Goal: Browse casually: Explore the website without a specific task or goal

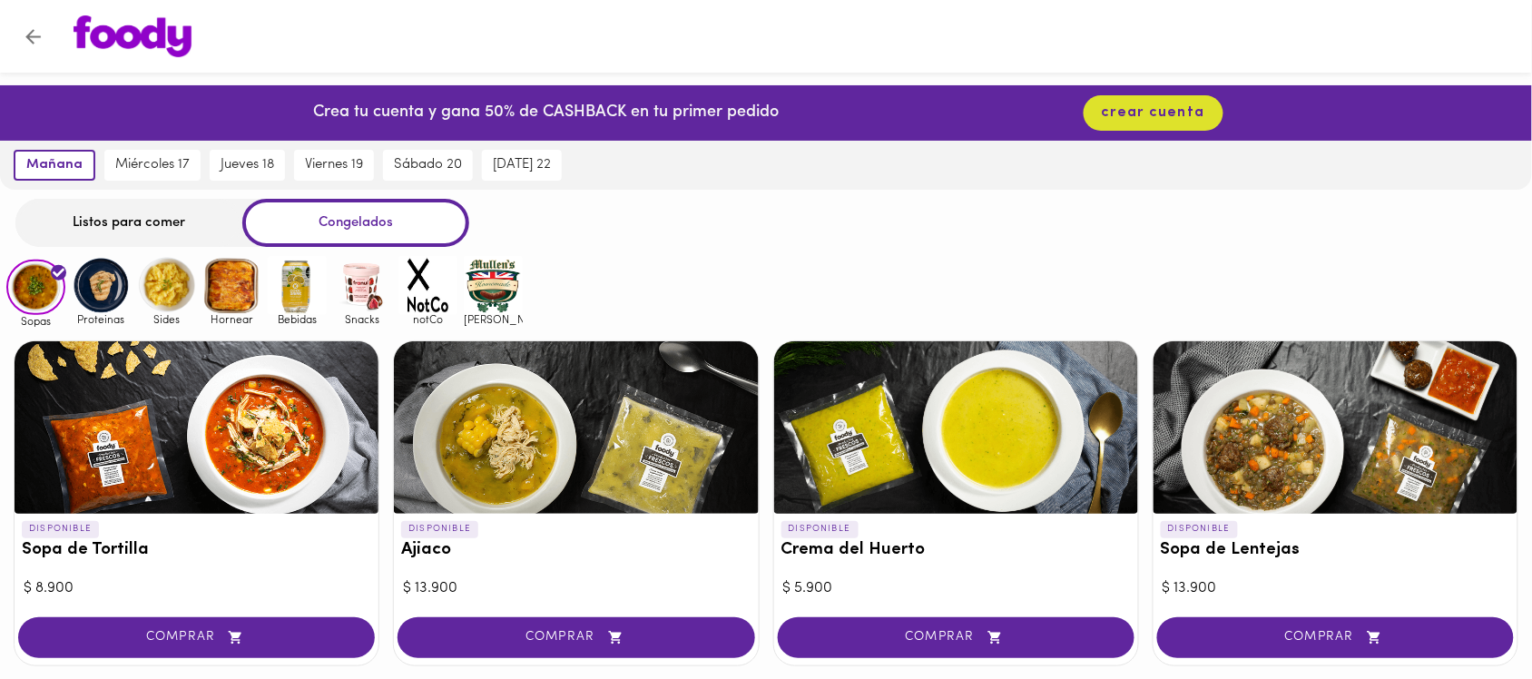
click at [116, 291] on img at bounding box center [101, 285] width 59 height 59
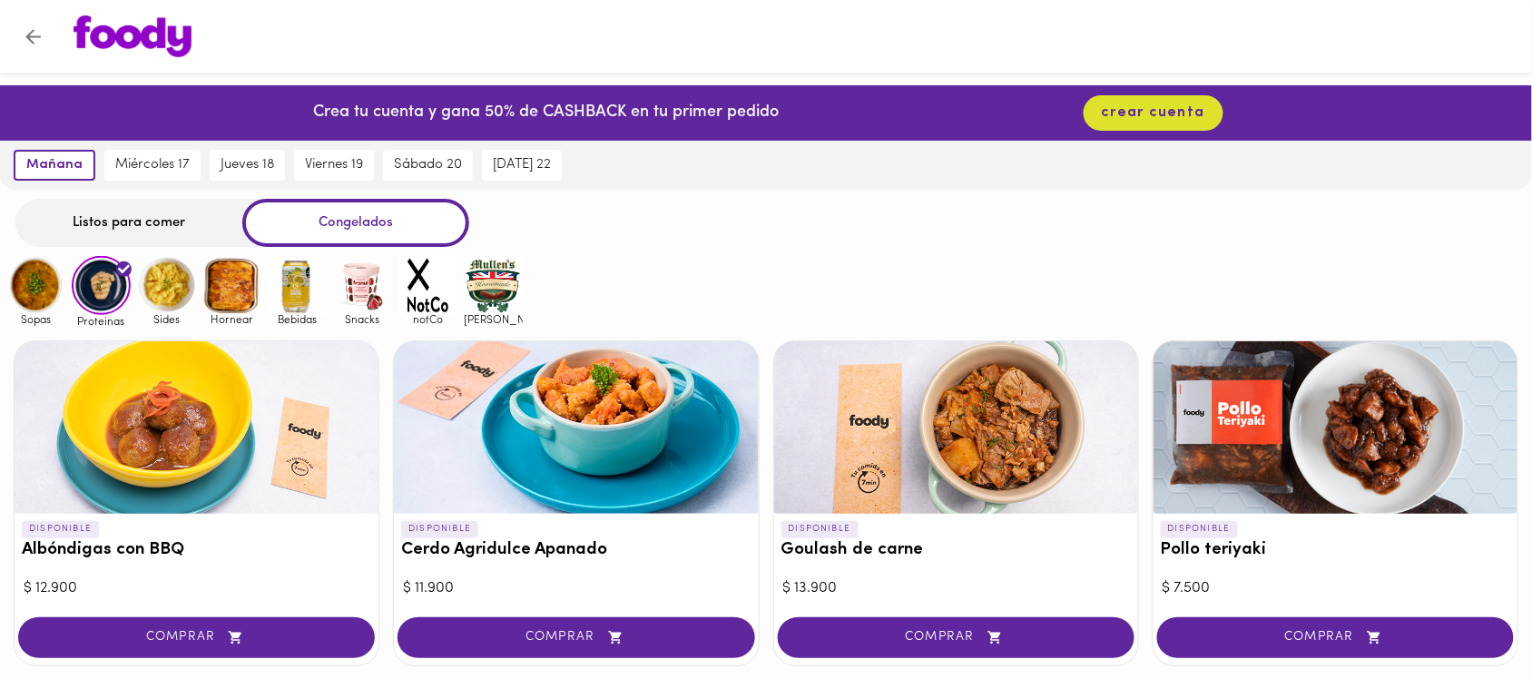
click at [182, 300] on img at bounding box center [166, 285] width 59 height 59
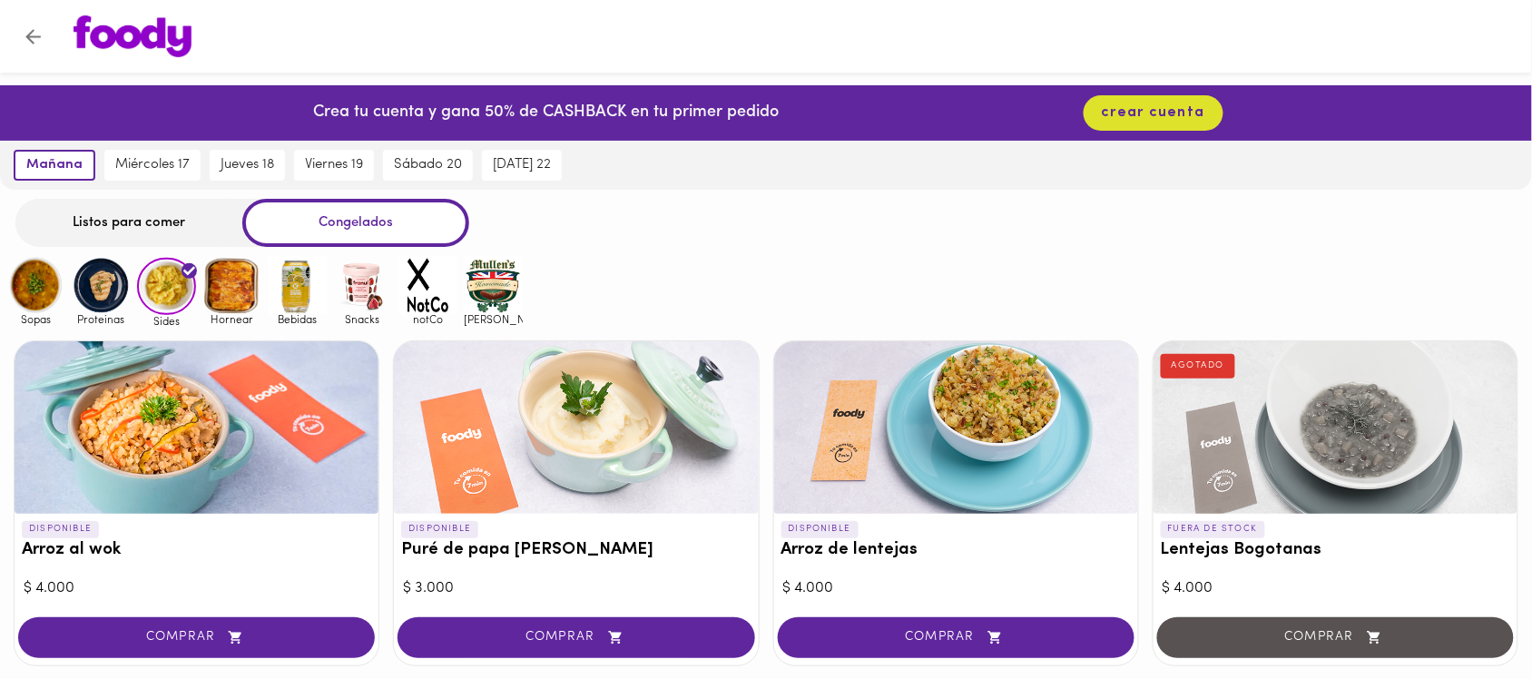
click at [256, 307] on img at bounding box center [231, 285] width 59 height 59
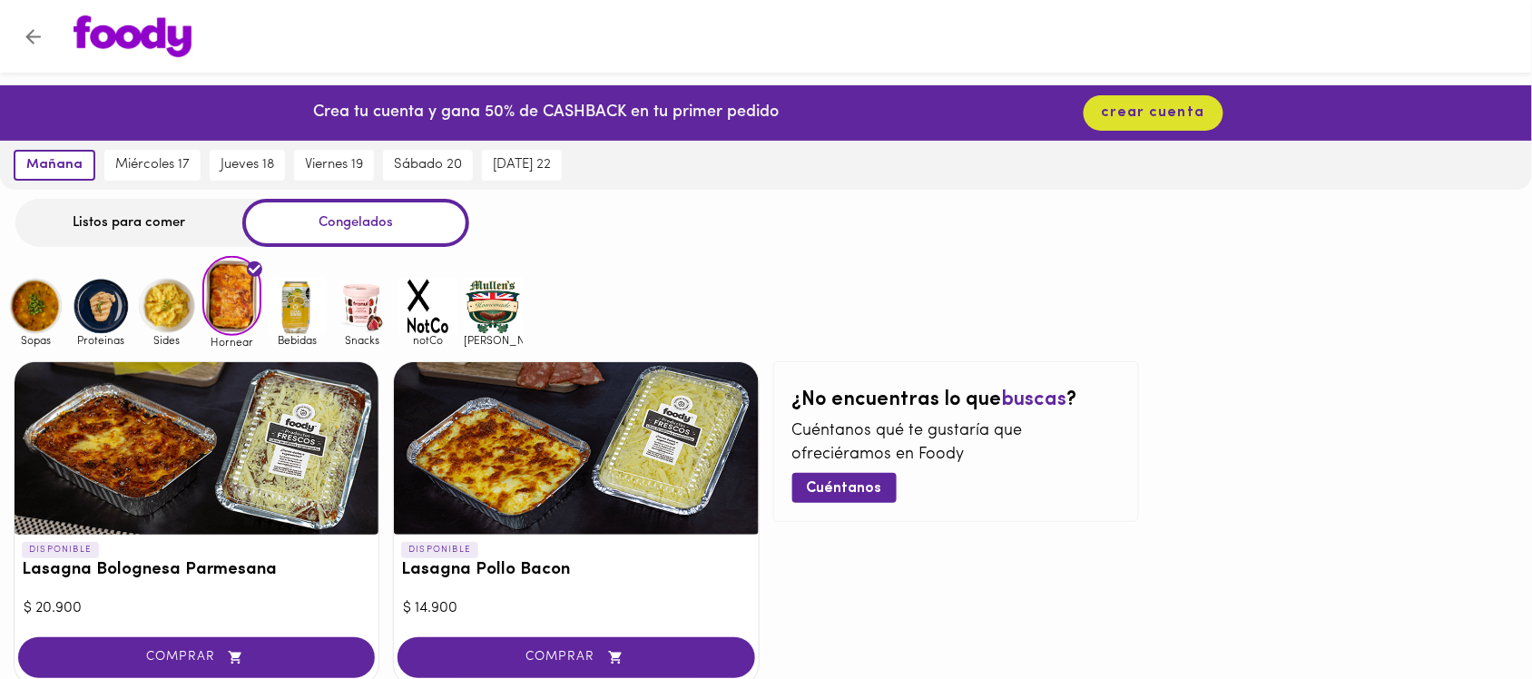
click at [284, 292] on img at bounding box center [297, 306] width 59 height 59
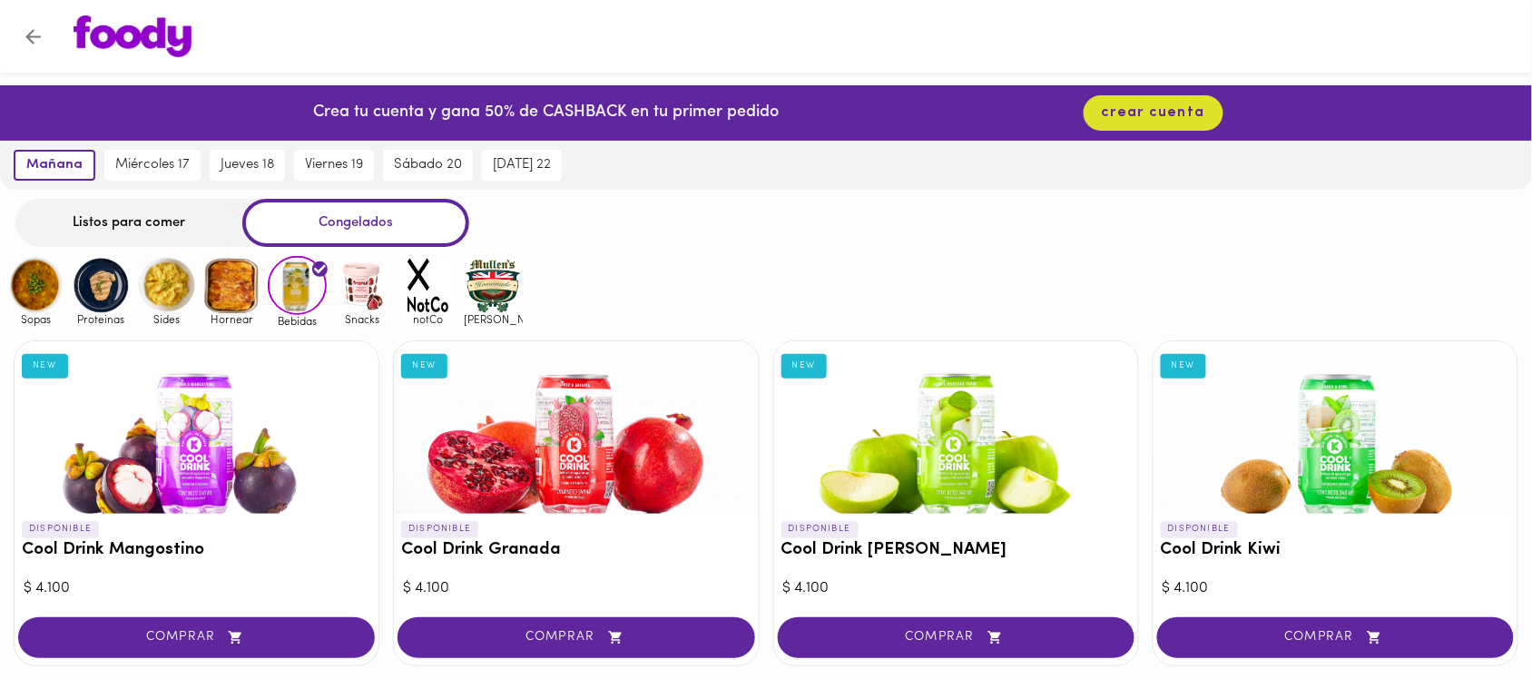
click at [363, 287] on img at bounding box center [362, 285] width 59 height 59
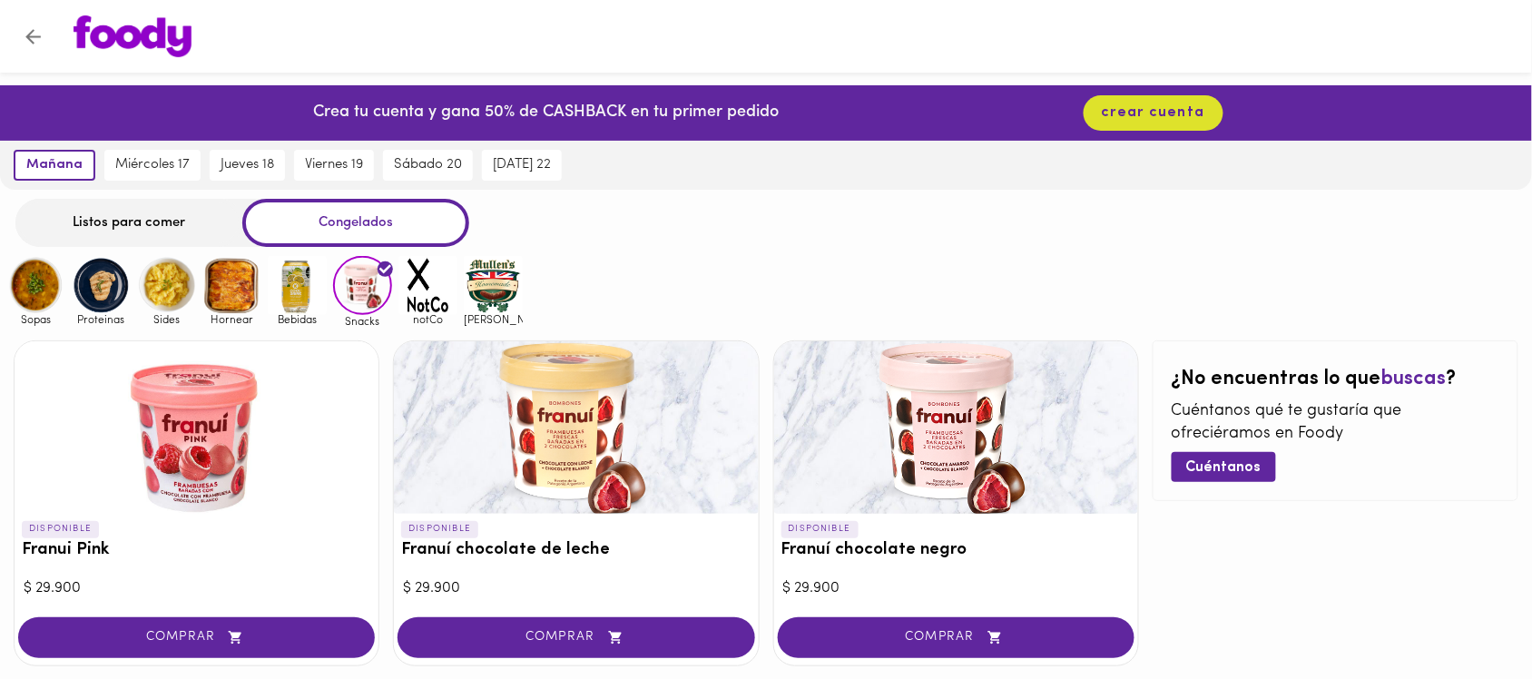
click at [432, 277] on img at bounding box center [428, 285] width 59 height 59
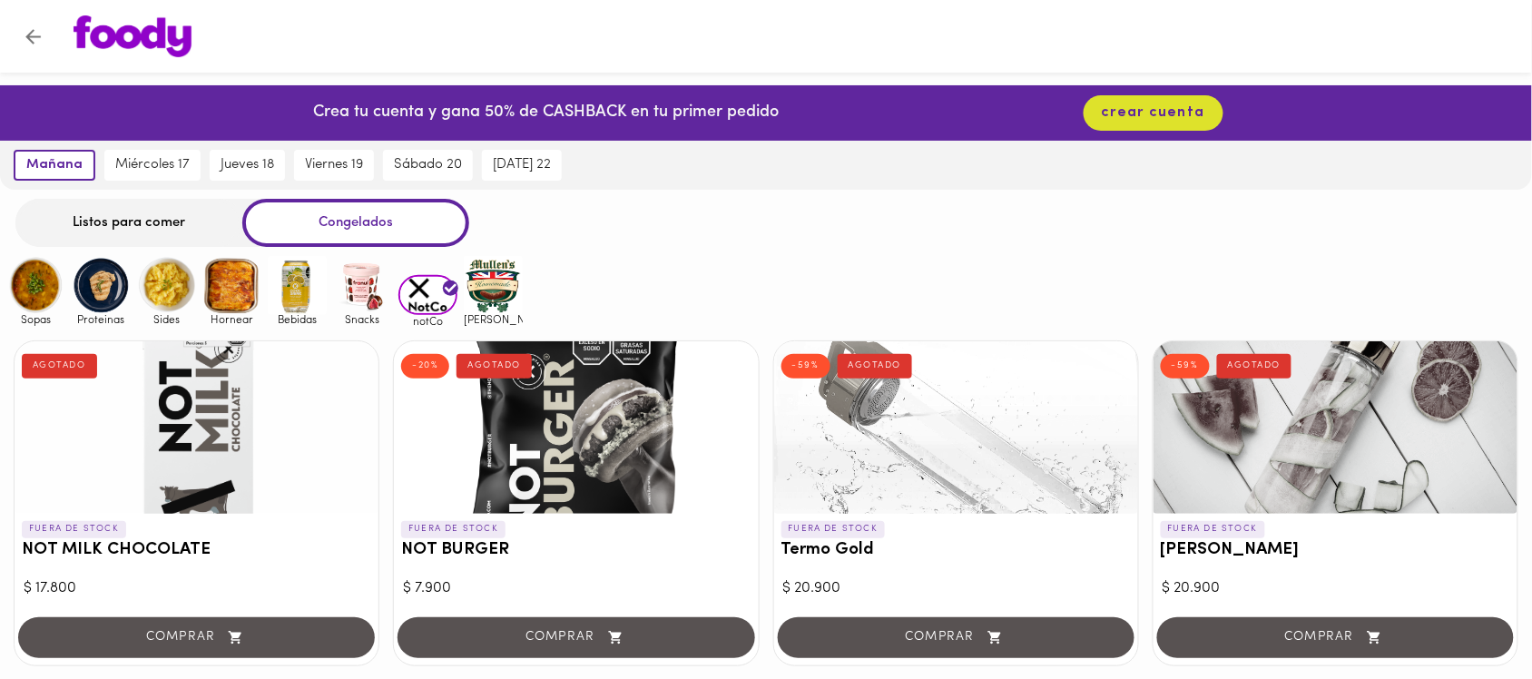
click at [34, 282] on img at bounding box center [35, 285] width 59 height 59
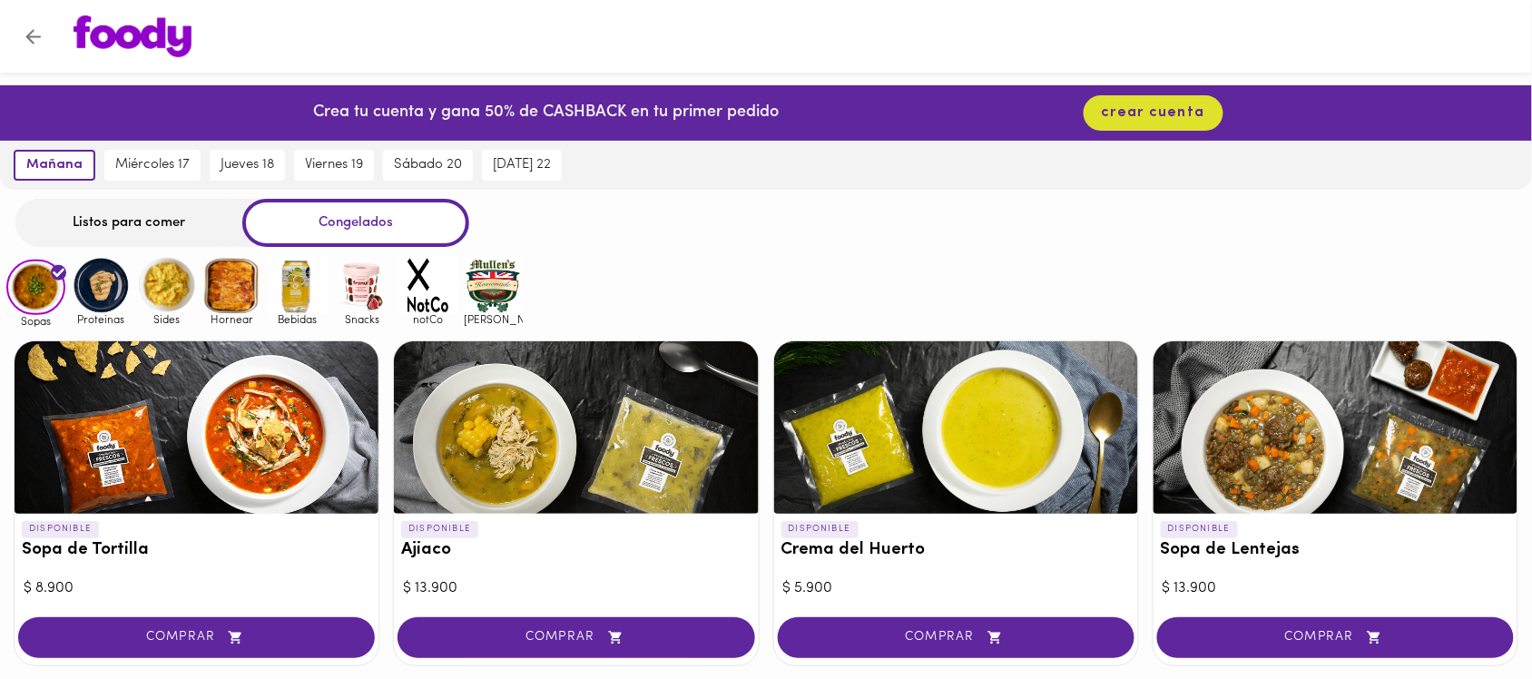
click at [98, 284] on img at bounding box center [101, 285] width 59 height 59
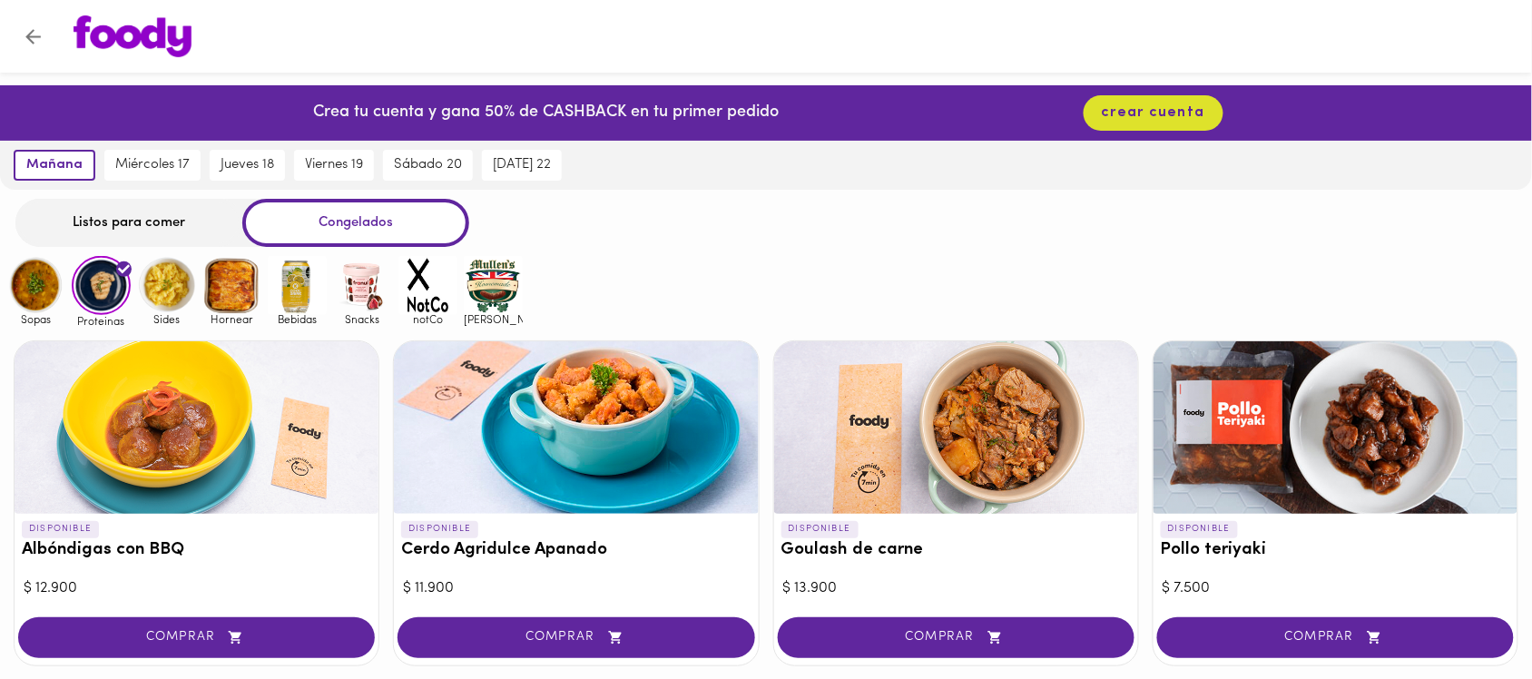
click at [182, 277] on img at bounding box center [166, 285] width 59 height 59
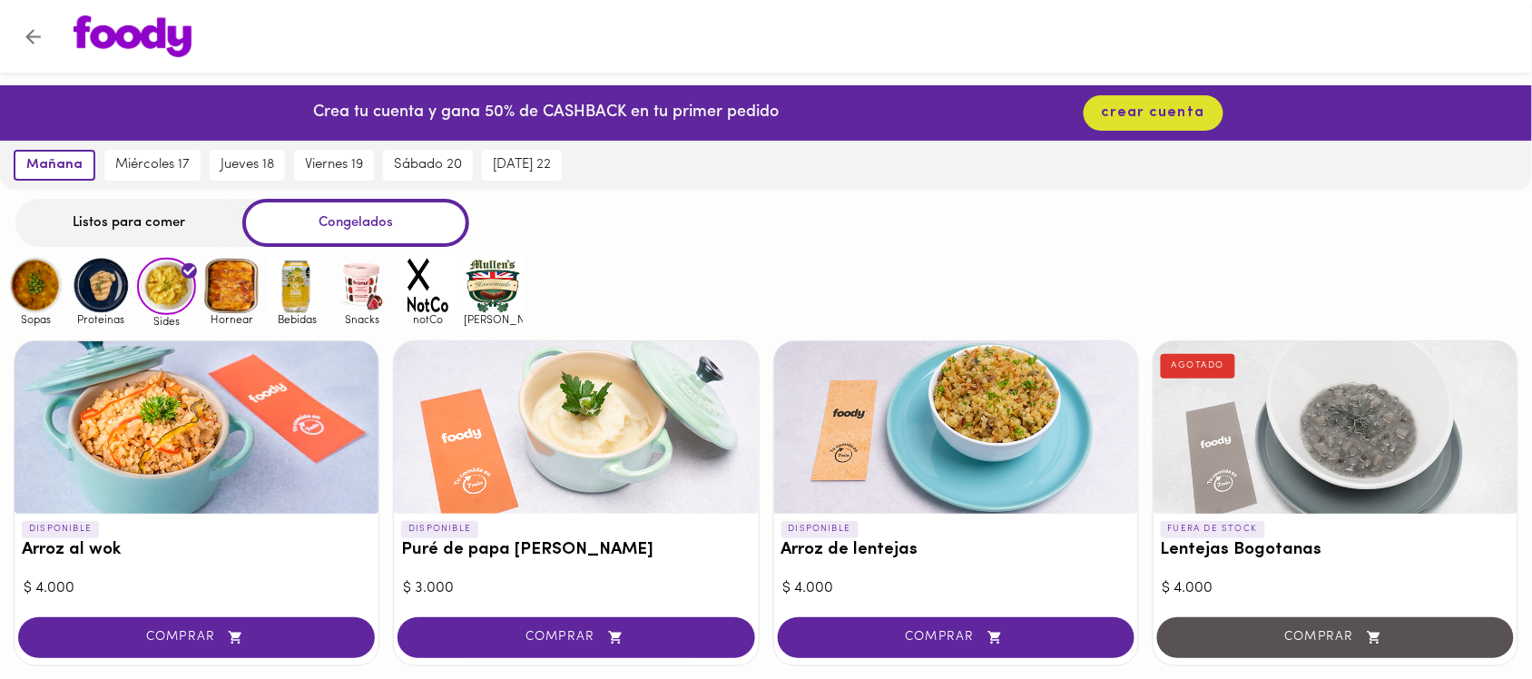
click at [32, 261] on img at bounding box center [35, 285] width 59 height 59
